Goal: Navigation & Orientation: Find specific page/section

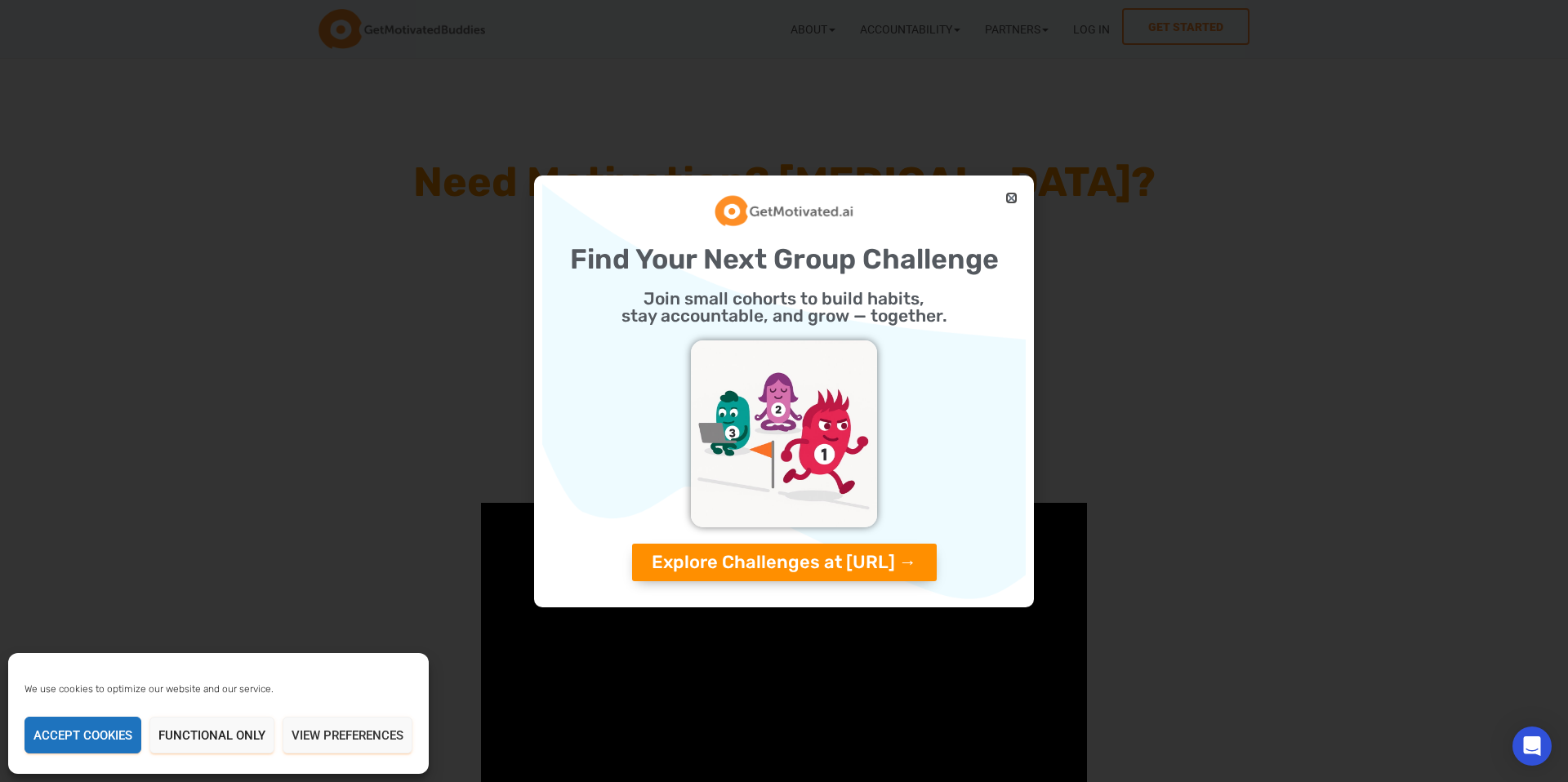
click at [1011, 194] on icon "Close" at bounding box center [1011, 198] width 12 height 12
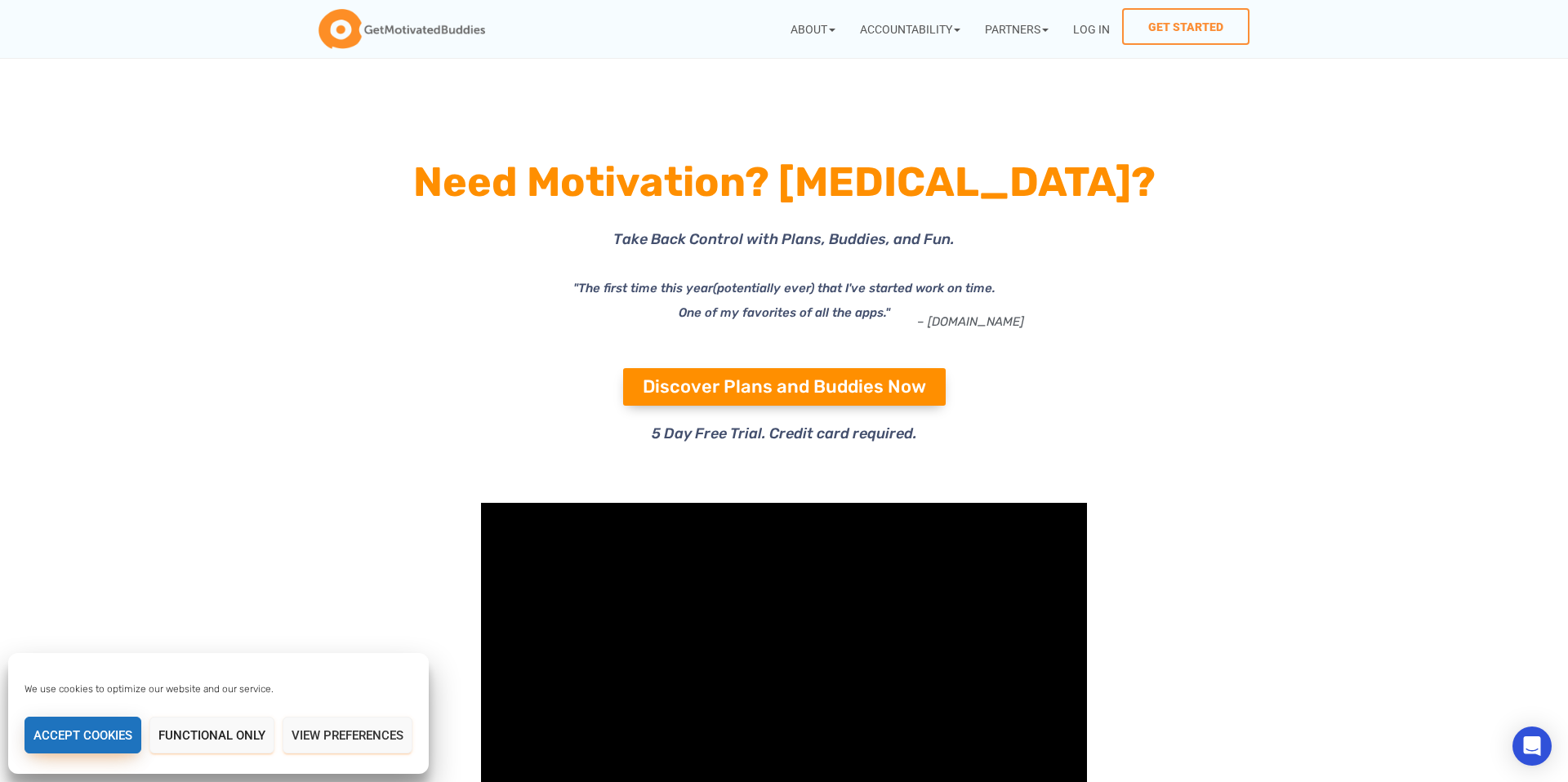
click at [104, 730] on button "Accept cookies" at bounding box center [83, 735] width 117 height 37
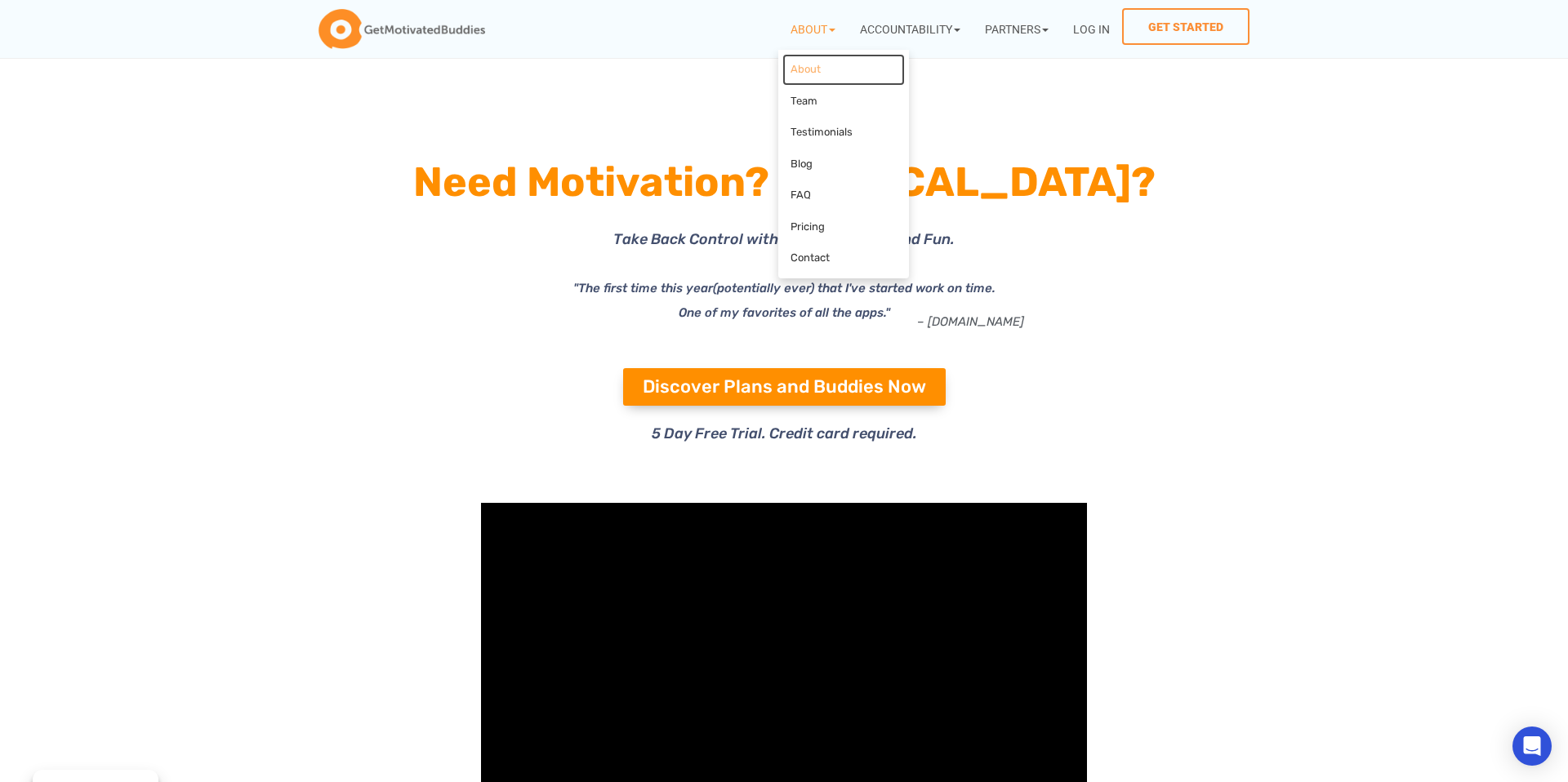
click at [802, 62] on link "About" at bounding box center [843, 69] width 122 height 32
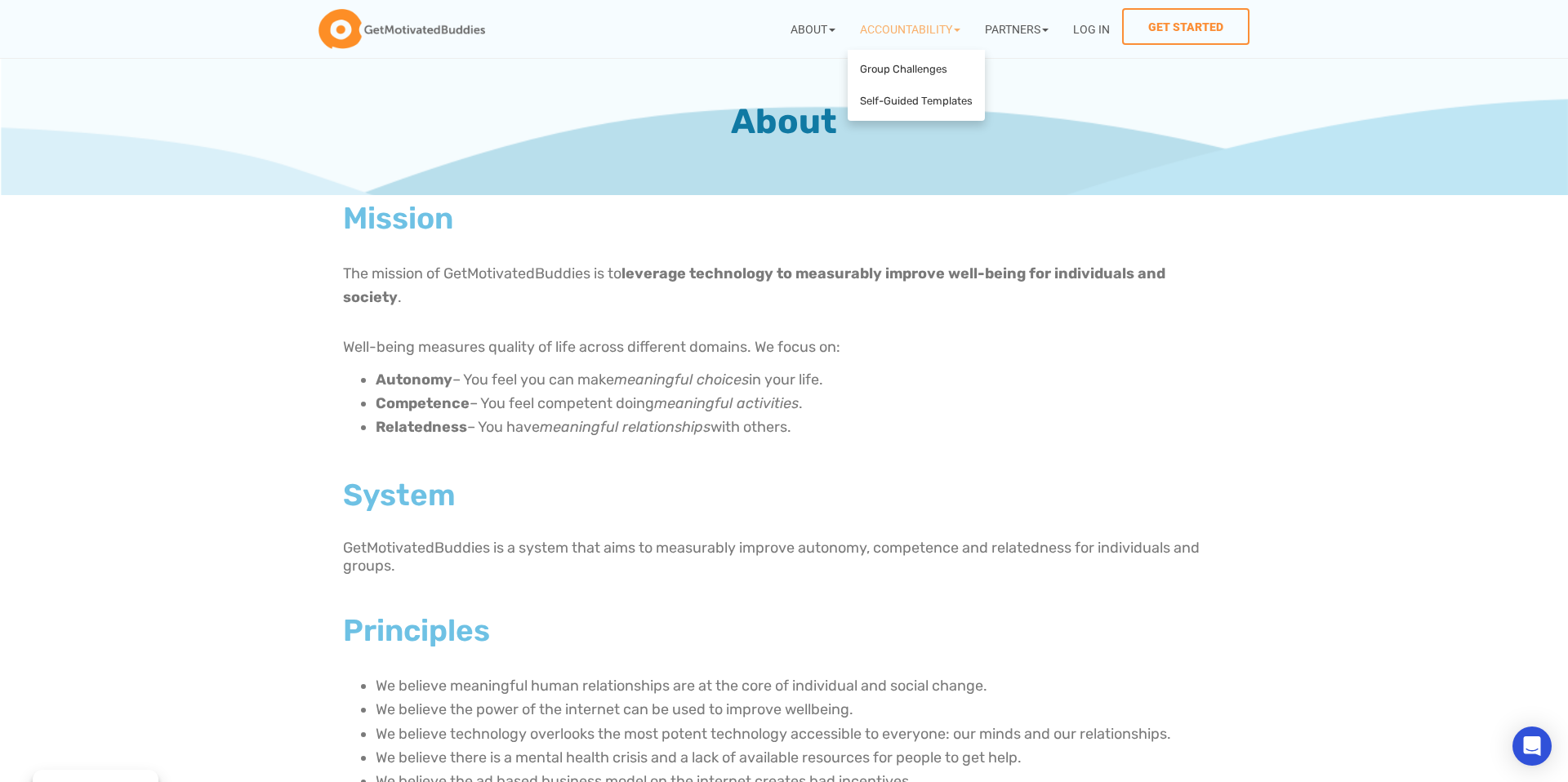
click at [912, 29] on link "Accountability" at bounding box center [910, 28] width 125 height 41
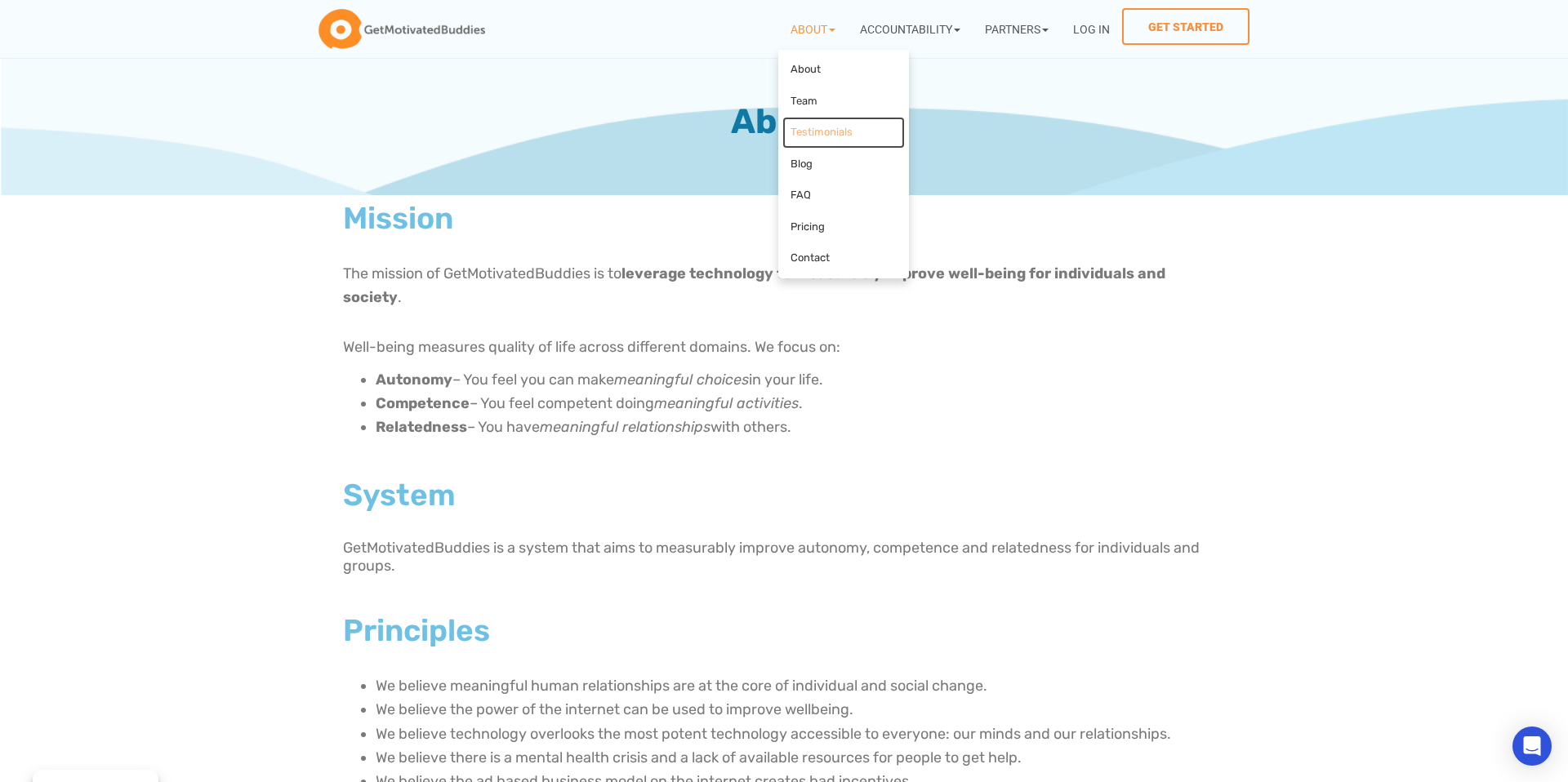
click at [805, 133] on link "Testimonials" at bounding box center [843, 133] width 122 height 32
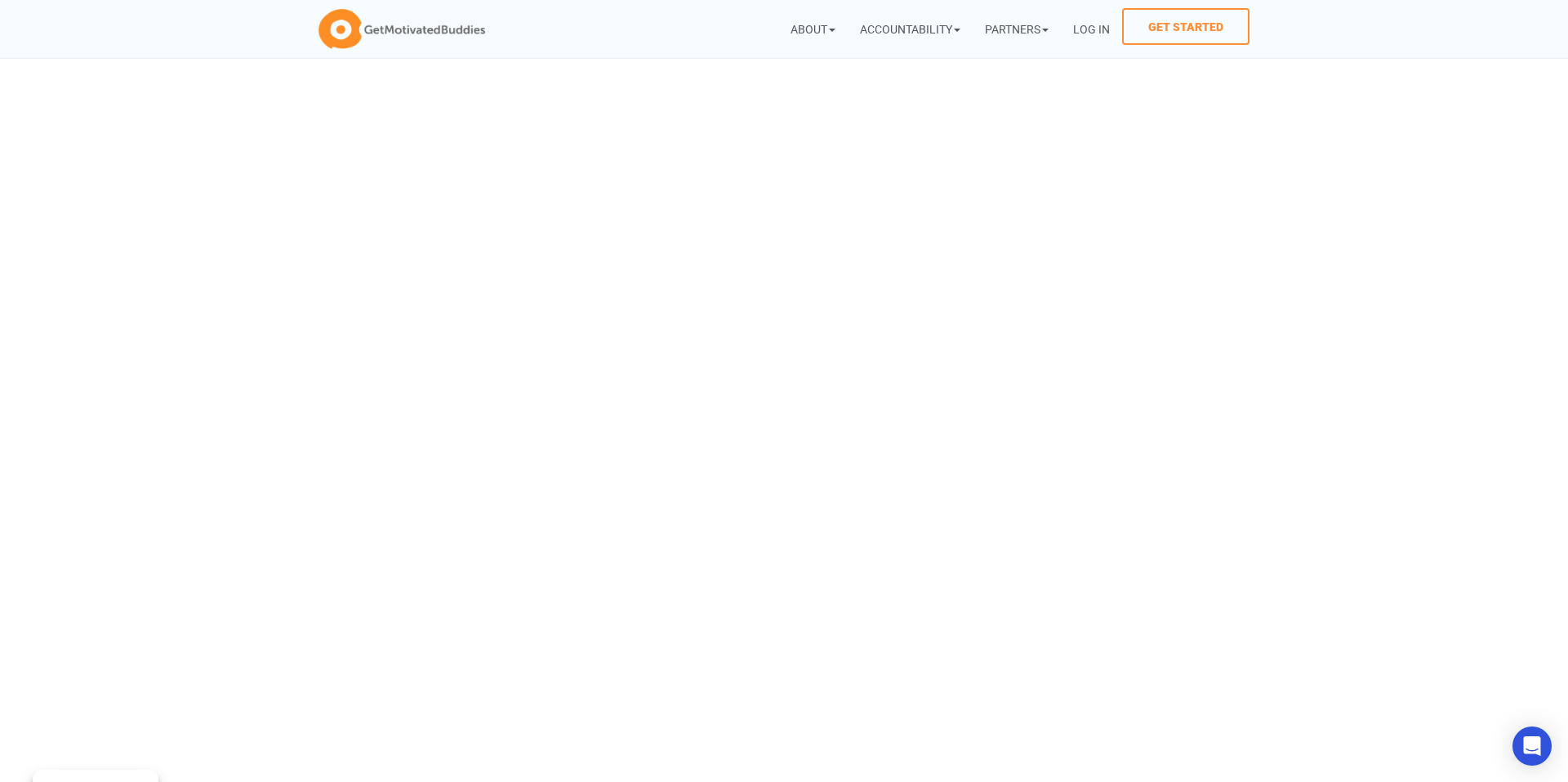
scroll to position [257, 0]
